Goal: Check status: Check status

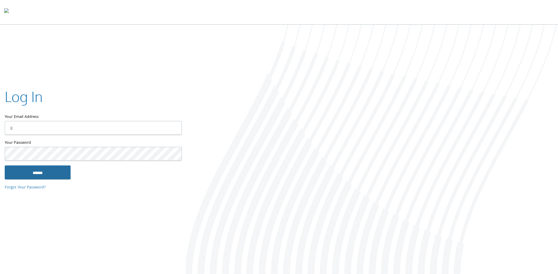
type input "**********"
click at [24, 173] on input "******" at bounding box center [38, 173] width 66 height 14
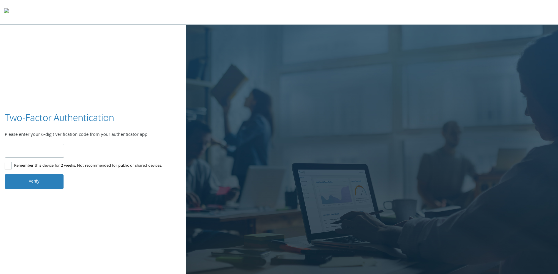
click at [27, 155] on input "number" at bounding box center [34, 151] width 59 height 14
type input "******"
